Goal: Information Seeking & Learning: Find specific fact

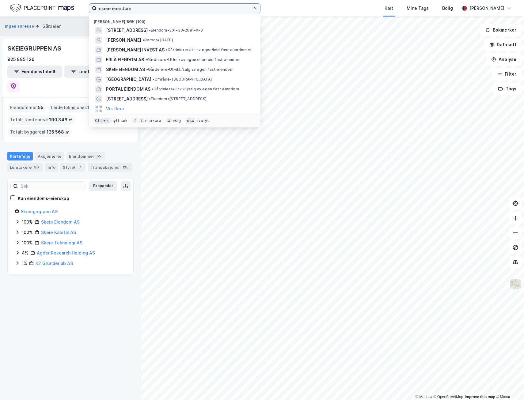
drag, startPoint x: 135, startPoint y: 9, endPoint x: 75, endPoint y: 10, distance: 60.4
click at [76, 8] on div "skeie eiendom [GEOGRAPHIC_DATA] søk (100) [STREET_ADDRESS] • Eiendom • 301-33-2…" at bounding box center [262, 8] width 524 height 17
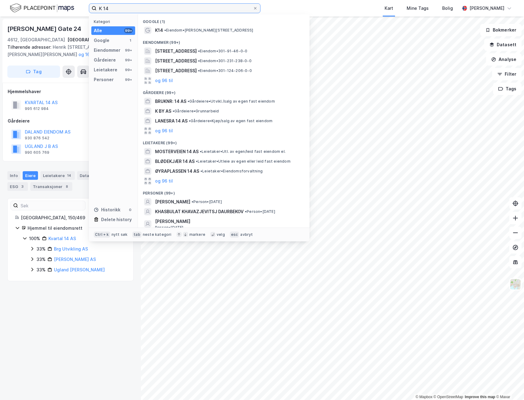
click at [115, 7] on input "K 14" at bounding box center [175, 8] width 156 height 9
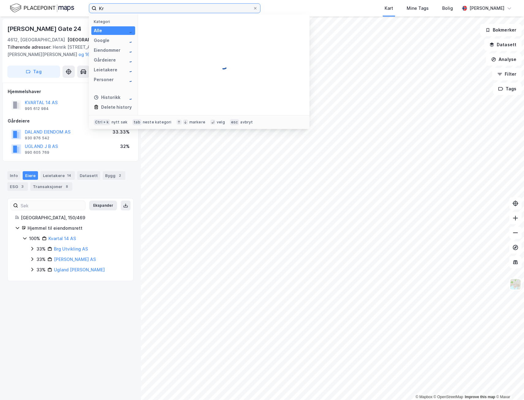
type input "K"
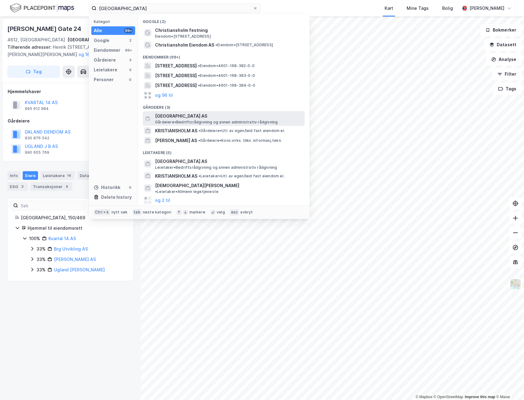
click at [189, 115] on span "[GEOGRAPHIC_DATA] AS" at bounding box center [228, 116] width 147 height 7
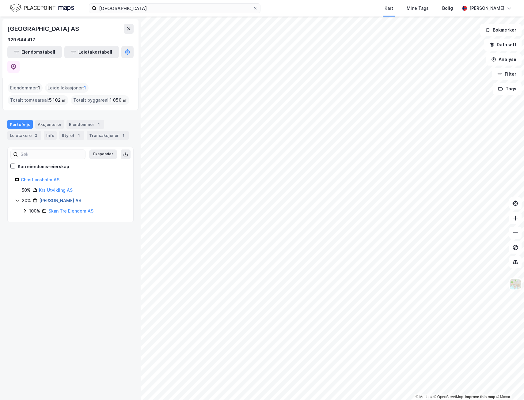
click at [57, 198] on link "[PERSON_NAME] AS" at bounding box center [60, 200] width 42 height 5
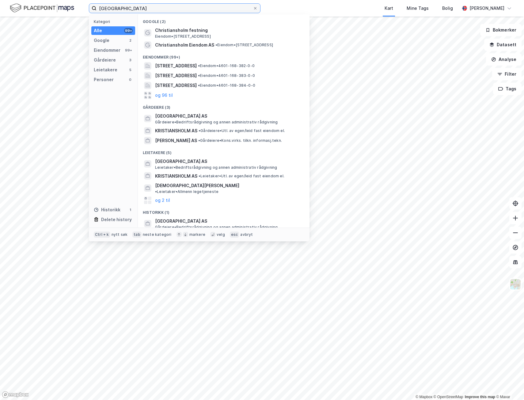
drag, startPoint x: 155, startPoint y: 8, endPoint x: 40, endPoint y: 3, distance: 115.4
click at [39, 3] on div "[DEMOGRAPHIC_DATA] Kategori Alle 99+ Google 2 Eiendommer 99+ Gårdeiere 3 Leieta…" at bounding box center [262, 8] width 524 height 17
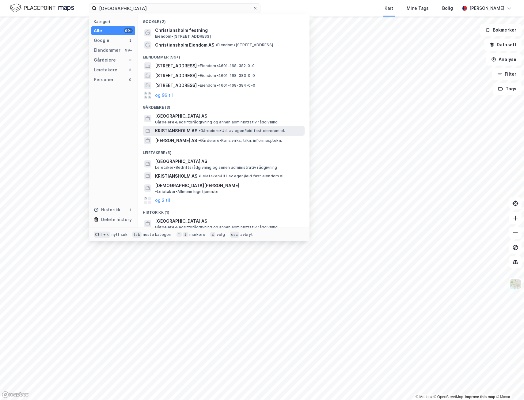
click at [174, 129] on span "KRISTIANSHOLM AS" at bounding box center [176, 130] width 42 height 7
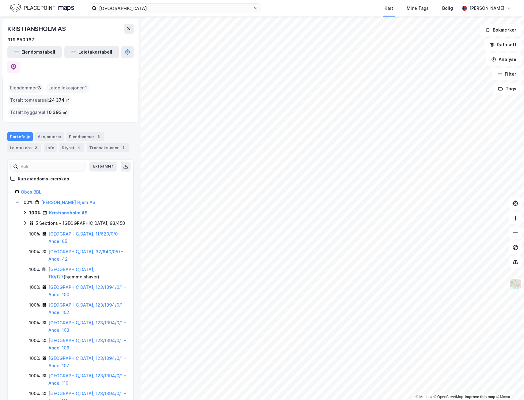
click at [24, 210] on icon at bounding box center [24, 212] width 5 height 5
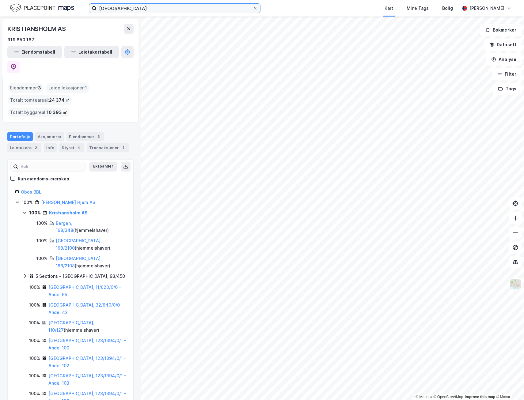
click at [138, 7] on input "[GEOGRAPHIC_DATA]" at bounding box center [175, 8] width 156 height 9
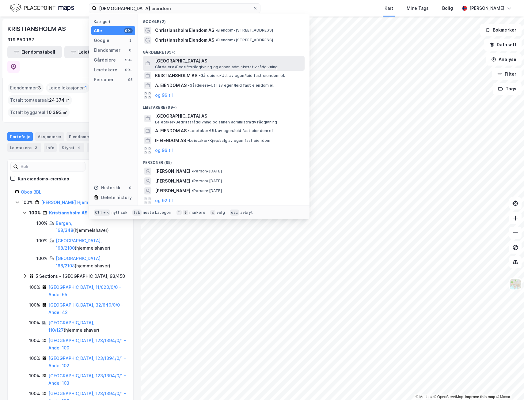
click at [167, 61] on span "[GEOGRAPHIC_DATA] AS" at bounding box center [228, 60] width 147 height 7
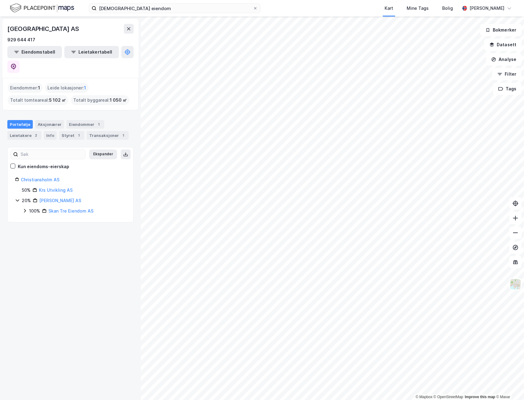
click at [25, 208] on icon at bounding box center [24, 210] width 5 height 5
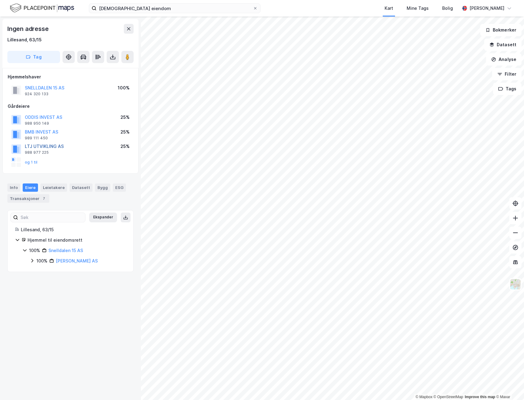
click at [0, 0] on button "LTJ UTVIKLING AS" at bounding box center [0, 0] width 0 height 0
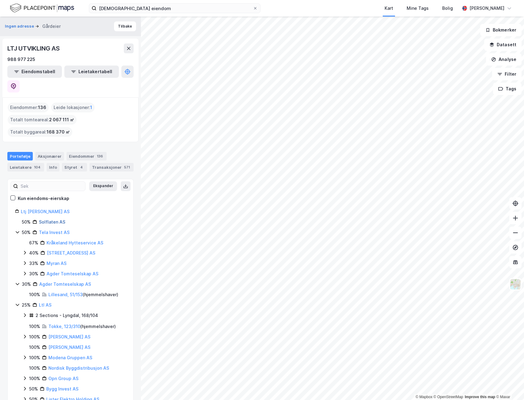
click at [46, 220] on link "Solflaten AS" at bounding box center [52, 222] width 26 height 5
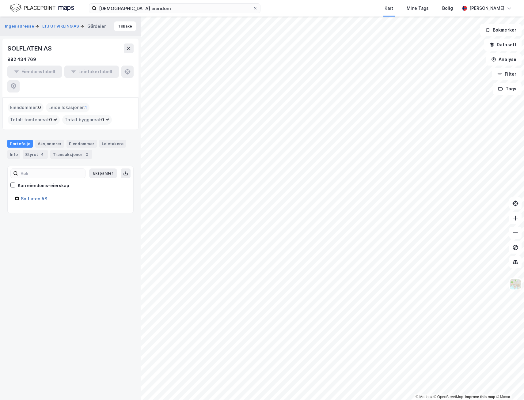
click at [34, 196] on link "Solflaten AS" at bounding box center [34, 198] width 26 height 5
click at [27, 195] on div "Solflaten AS" at bounding box center [73, 198] width 105 height 7
click at [31, 196] on link "Solflaten AS" at bounding box center [34, 198] width 26 height 5
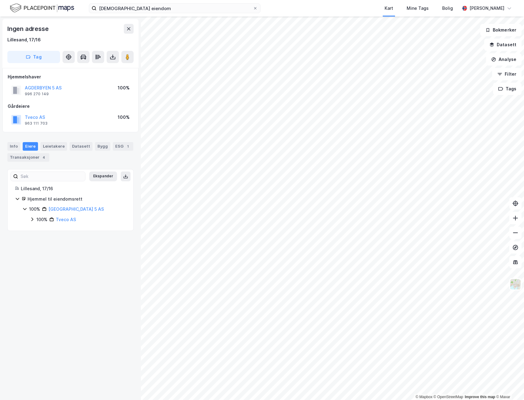
click at [30, 221] on icon at bounding box center [32, 219] width 5 height 5
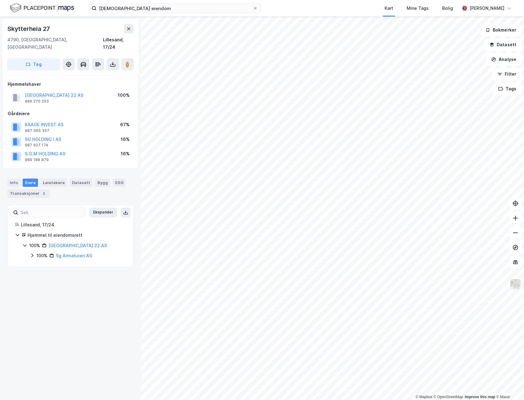
click at [33, 254] on icon at bounding box center [32, 256] width 2 height 4
click at [40, 265] on icon at bounding box center [40, 267] width 2 height 4
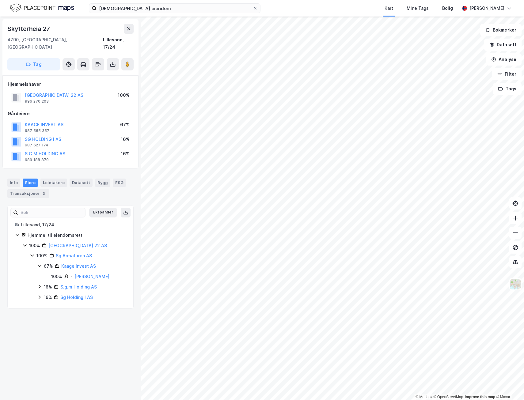
click at [40, 285] on icon at bounding box center [39, 287] width 5 height 5
click at [39, 306] on icon at bounding box center [40, 308] width 2 height 4
drag, startPoint x: 55, startPoint y: 249, endPoint x: 93, endPoint y: 253, distance: 37.9
click at [93, 253] on div "100% Sg Armaturen AS 67% Kaage Invest AS 100% - [PERSON_NAME] 16% S.g.m Holding…" at bounding box center [78, 287] width 96 height 70
copy link "Sg Armaturen AS"
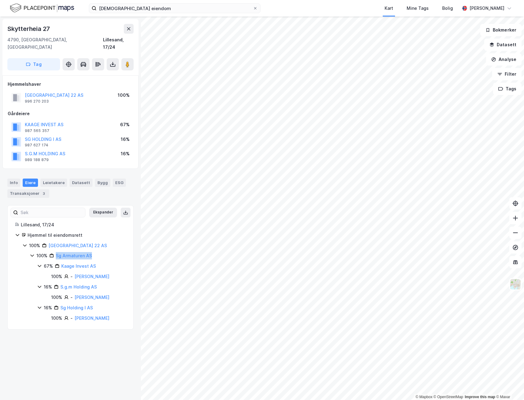
click at [73, 252] on div "Sg Armaturen AS" at bounding box center [74, 255] width 36 height 7
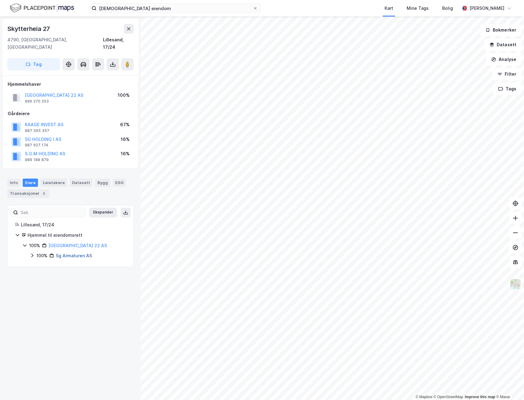
click at [70, 253] on link "Sg Armaturen AS" at bounding box center [74, 255] width 36 height 5
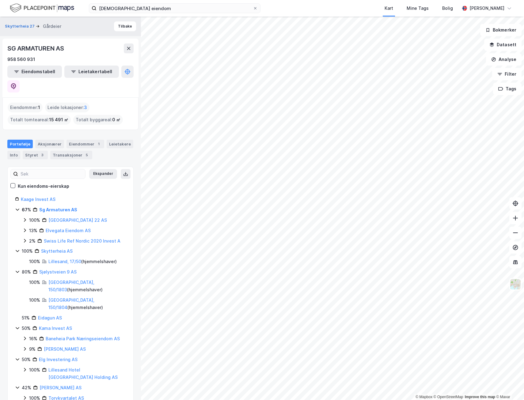
click at [25, 239] on icon at bounding box center [24, 241] width 5 height 5
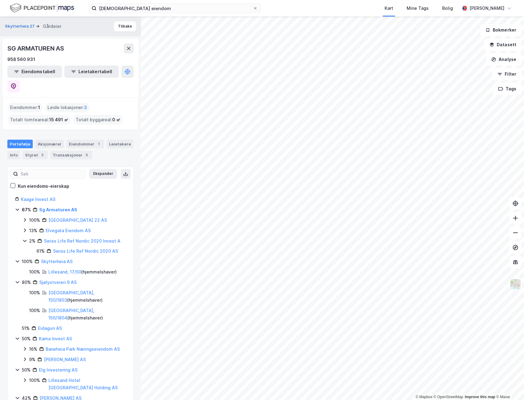
click at [25, 239] on icon at bounding box center [24, 241] width 5 height 5
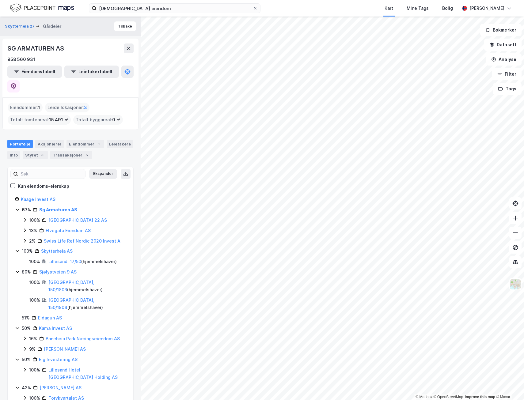
click at [25, 229] on icon at bounding box center [25, 231] width 2 height 4
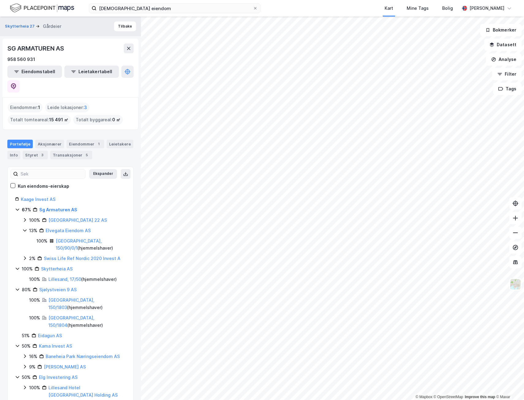
click at [25, 228] on icon at bounding box center [24, 230] width 5 height 5
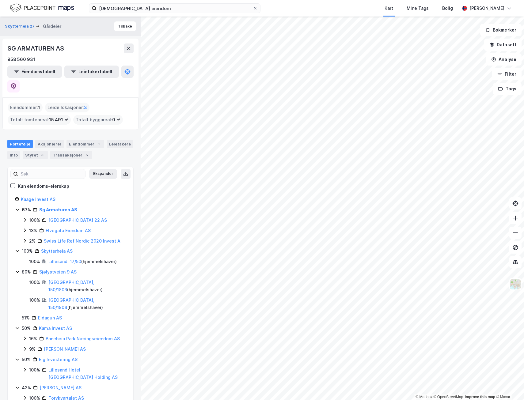
click at [24, 239] on icon at bounding box center [24, 241] width 5 height 5
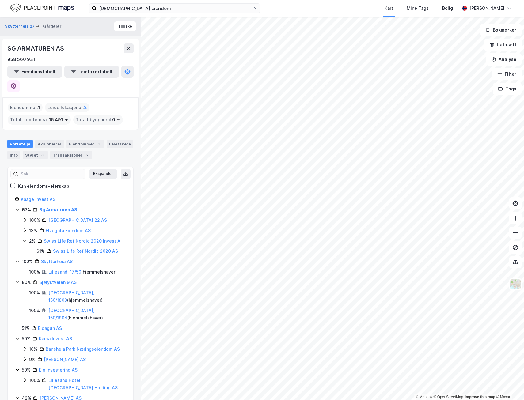
click at [24, 239] on icon at bounding box center [24, 241] width 5 height 5
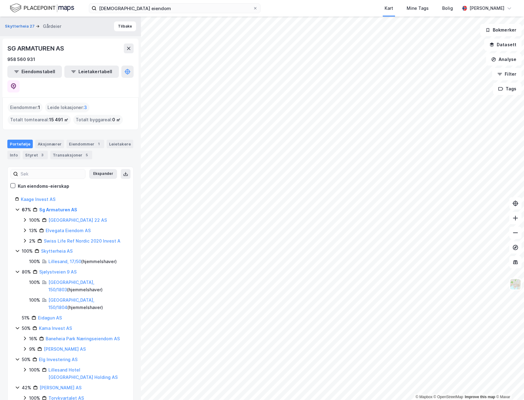
click at [25, 218] on icon at bounding box center [24, 220] width 5 height 5
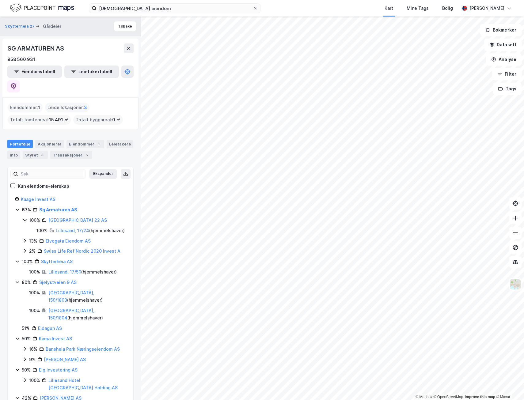
click at [25, 218] on icon at bounding box center [24, 220] width 5 height 5
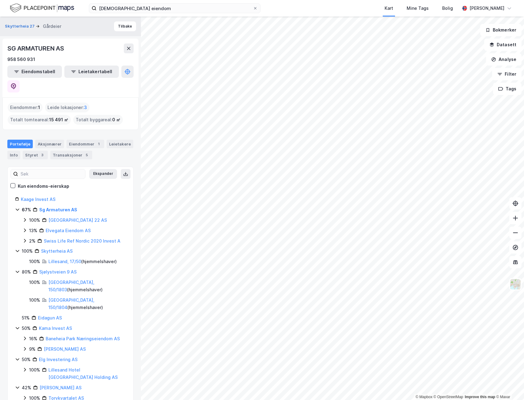
click at [26, 228] on icon at bounding box center [24, 230] width 5 height 5
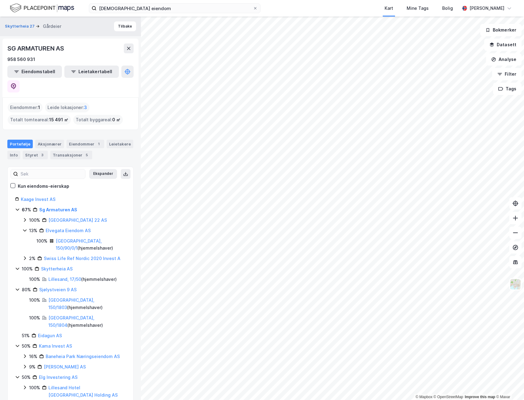
click at [26, 228] on icon at bounding box center [24, 230] width 5 height 5
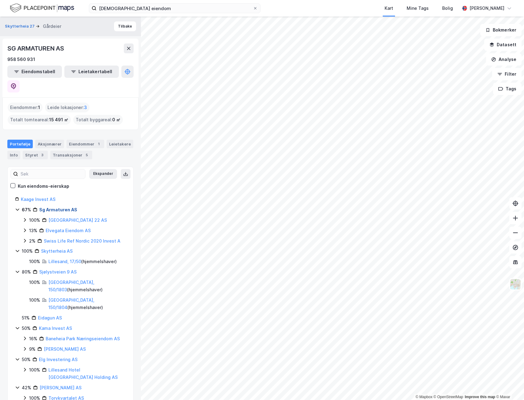
click at [52, 207] on link "Sg Armaturen AS" at bounding box center [58, 209] width 38 height 5
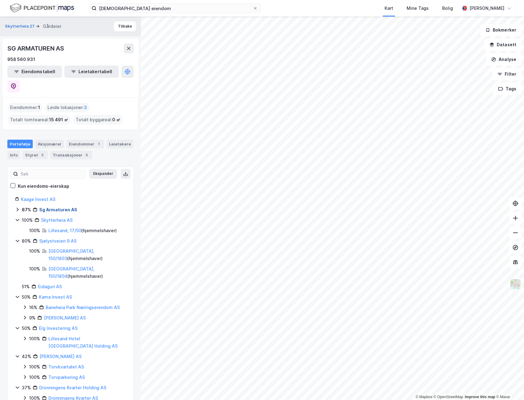
click at [53, 207] on link "Sg Armaturen AS" at bounding box center [58, 209] width 38 height 5
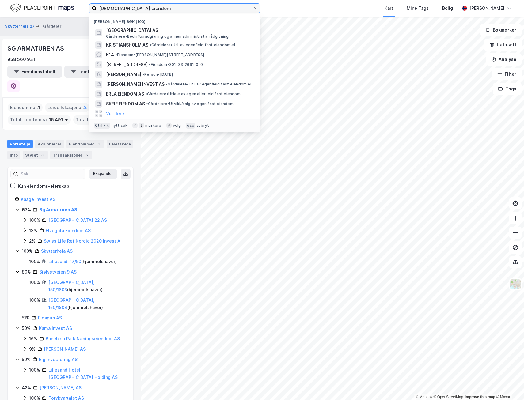
drag, startPoint x: 160, startPoint y: 8, endPoint x: 71, endPoint y: 8, distance: 88.3
click at [71, 8] on div "[DEMOGRAPHIC_DATA] eiendom [GEOGRAPHIC_DATA] søk (100) [GEOGRAPHIC_DATA] AS Går…" at bounding box center [262, 8] width 524 height 17
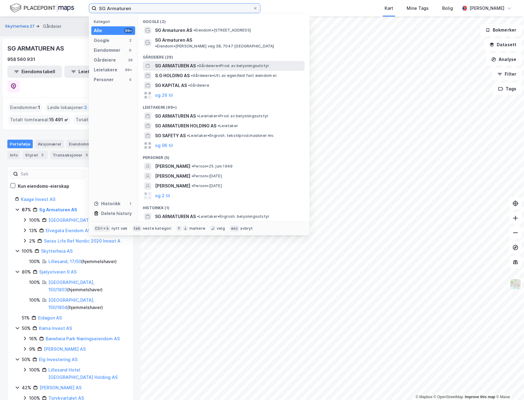
type input "SG Armaturen"
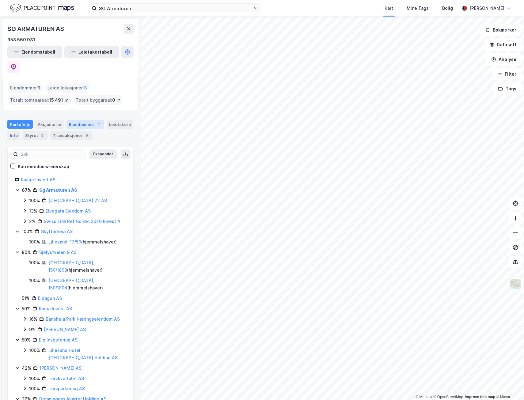
click at [79, 120] on div "Eiendommer 1" at bounding box center [86, 124] width 38 height 9
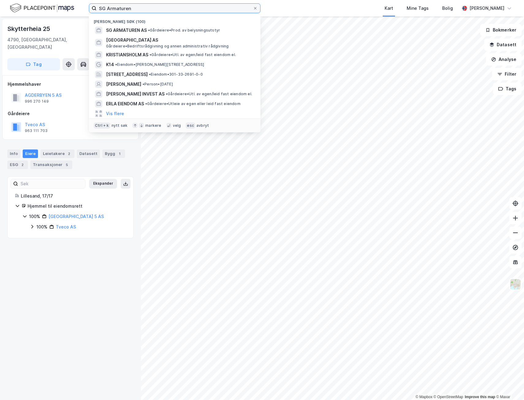
drag, startPoint x: 142, startPoint y: 7, endPoint x: 59, endPoint y: 5, distance: 82.8
click at [59, 5] on div "SG Armaturen Nylige søk (100) SG ARMATUREN AS • Gårdeiere • Prod. av belysnings…" at bounding box center [262, 8] width 524 height 17
